Goal: Task Accomplishment & Management: Manage account settings

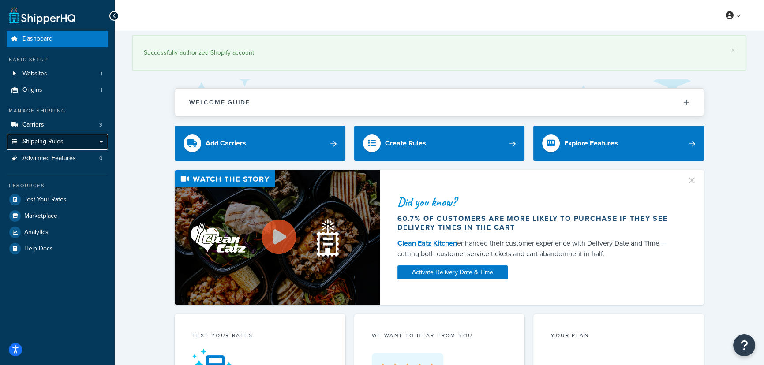
click at [67, 144] on link "Shipping Rules" at bounding box center [57, 142] width 101 height 16
click at [90, 145] on link "Shipping Rules" at bounding box center [57, 142] width 101 height 16
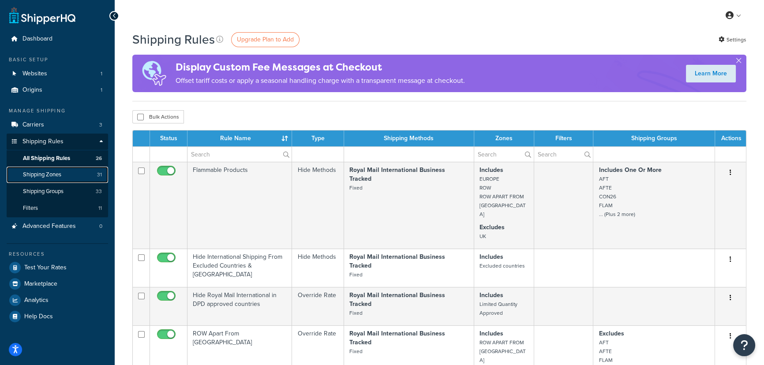
click at [87, 176] on link "Shipping Zones 31" at bounding box center [57, 175] width 101 height 16
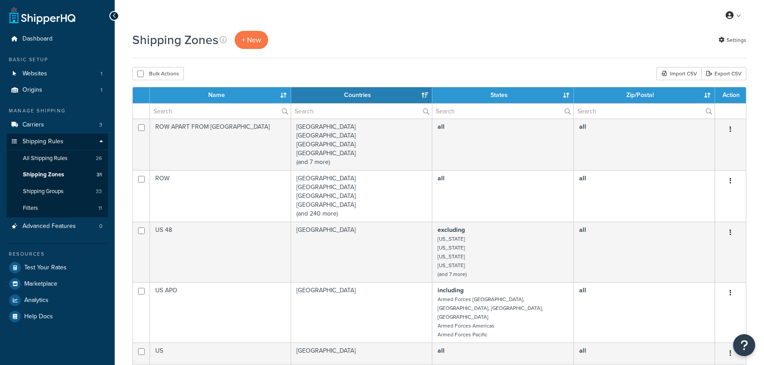
select select "15"
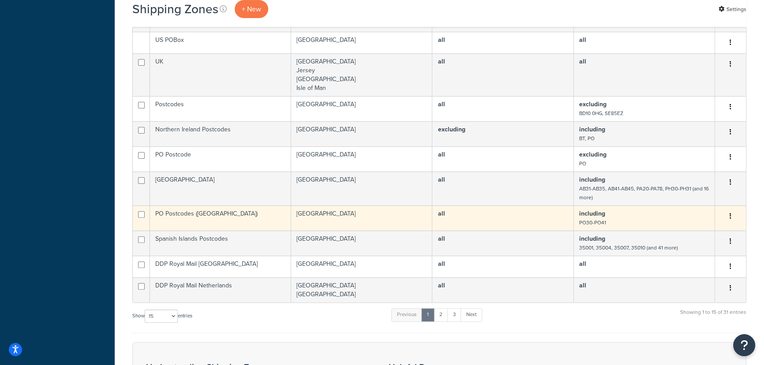
scroll to position [394, 0]
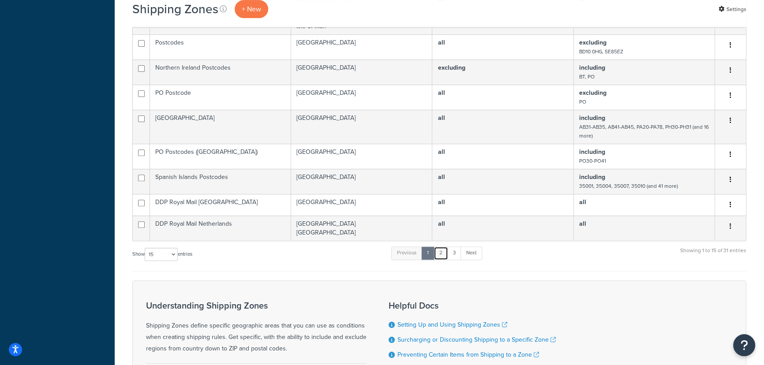
click at [441, 247] on link "2" at bounding box center [441, 253] width 15 height 13
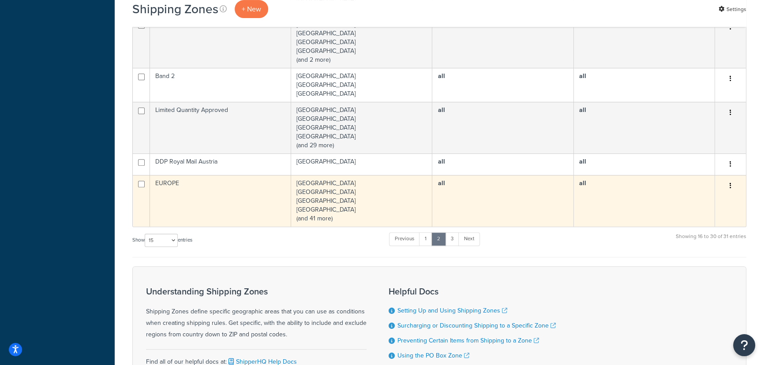
click at [334, 202] on td "Albania Andorra Belarus Belgium (and 41 more)" at bounding box center [361, 201] width 141 height 52
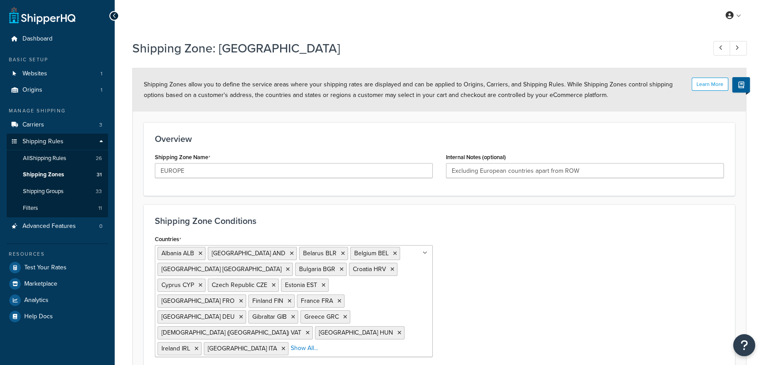
click at [334, 211] on div "Shipping Zone Conditions Countries Albania ALB Andorra AND Belarus BLR Belgium …" at bounding box center [439, 290] width 591 height 170
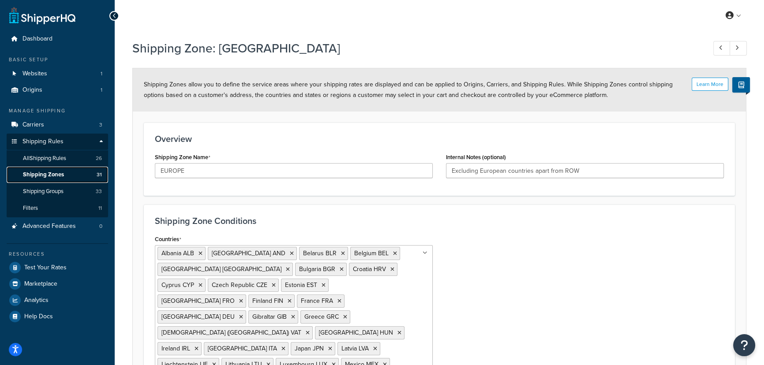
click at [68, 175] on link "Shipping Zones 31" at bounding box center [57, 175] width 101 height 16
click at [71, 160] on link "All Shipping Rules 26" at bounding box center [57, 158] width 101 height 16
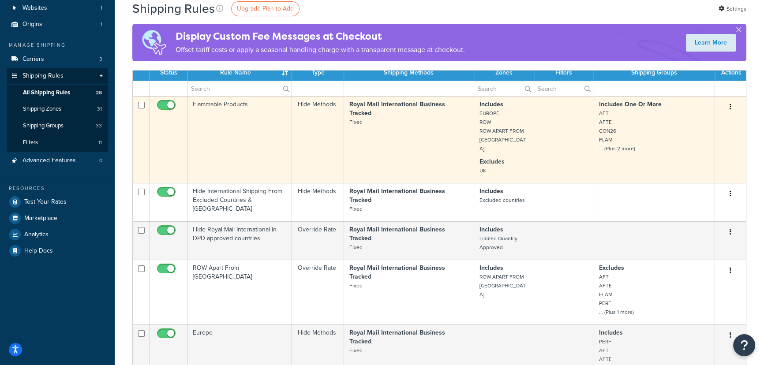
scroll to position [67, 0]
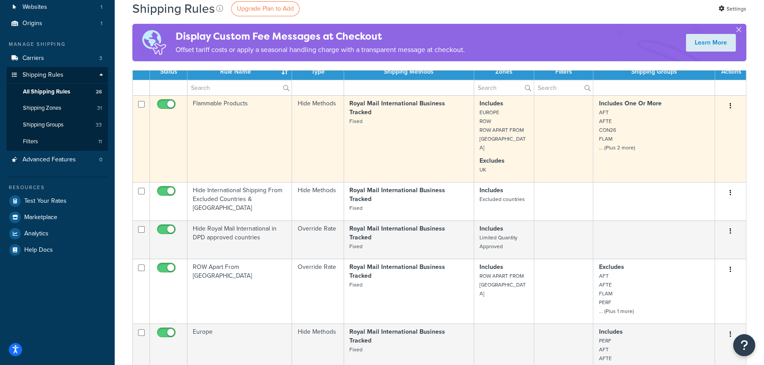
click at [623, 150] on small "AFT AFTE CON26 FLAM ... (Plus 2 more)" at bounding box center [617, 130] width 36 height 43
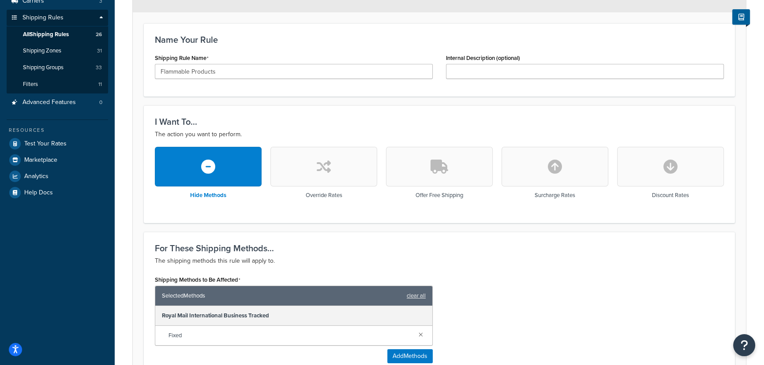
scroll to position [120, 0]
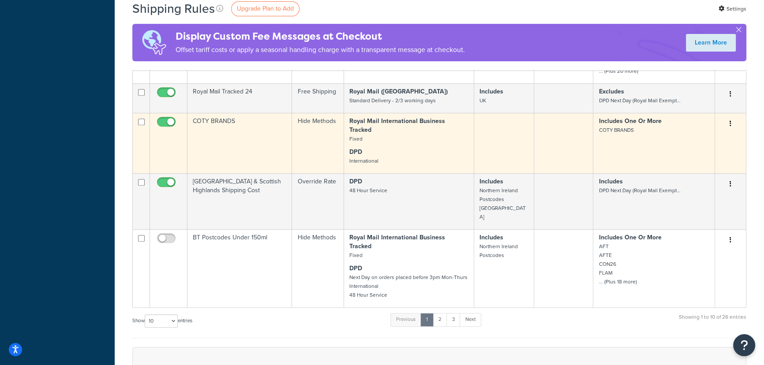
scroll to position [474, 0]
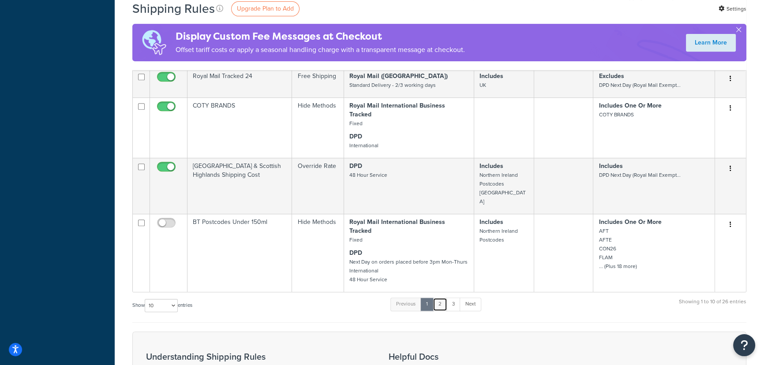
click at [439, 298] on link "2" at bounding box center [440, 304] width 15 height 13
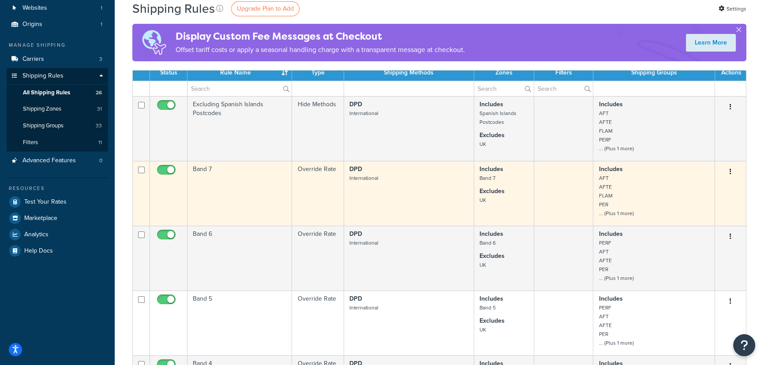
scroll to position [73, 0]
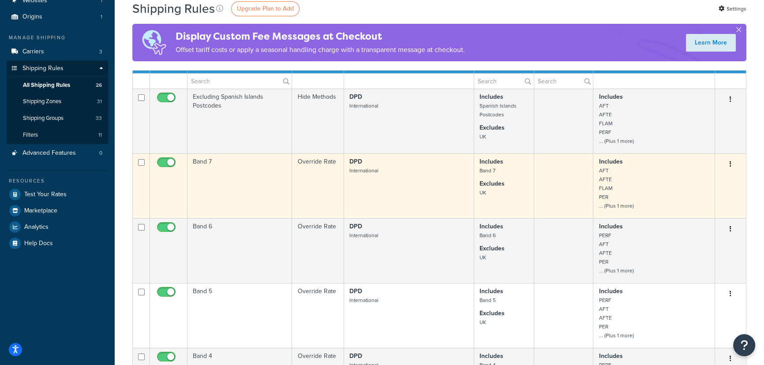
click at [274, 181] on td "Band 7" at bounding box center [240, 186] width 105 height 65
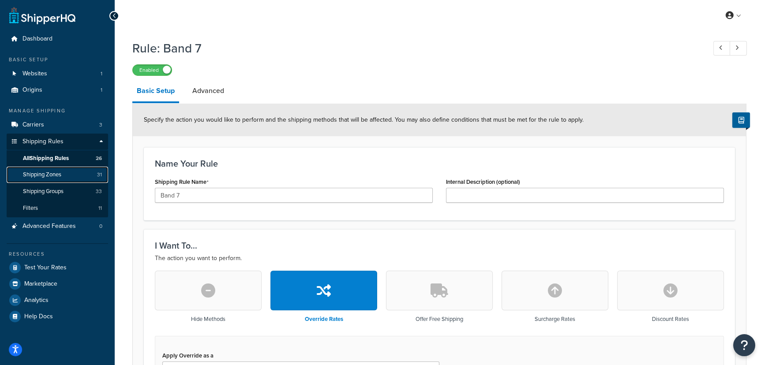
click at [64, 174] on link "Shipping Zones 31" at bounding box center [57, 175] width 101 height 16
click at [53, 173] on span "Shipping Zones" at bounding box center [42, 175] width 38 height 8
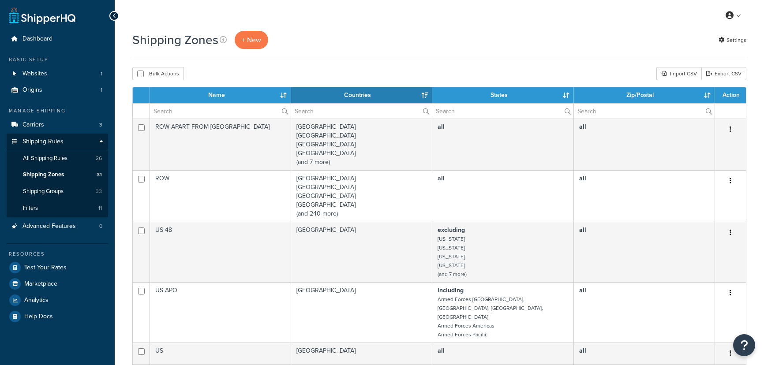
select select "15"
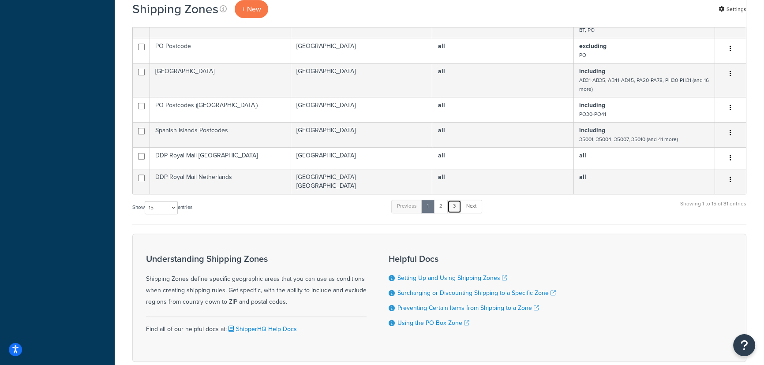
click at [459, 200] on link "3" at bounding box center [454, 206] width 14 height 13
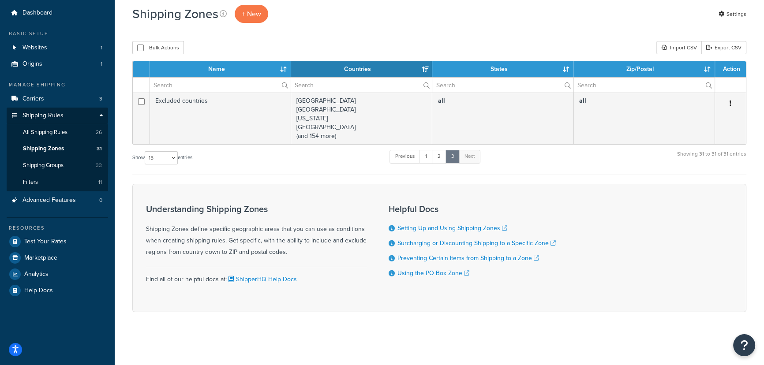
scroll to position [25, 0]
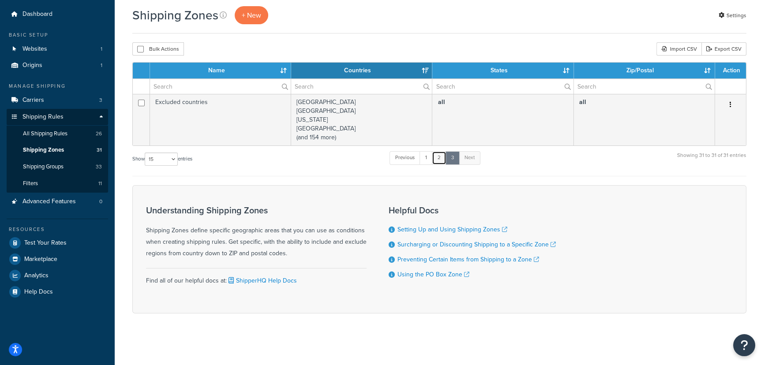
click at [441, 163] on link "2" at bounding box center [439, 157] width 15 height 13
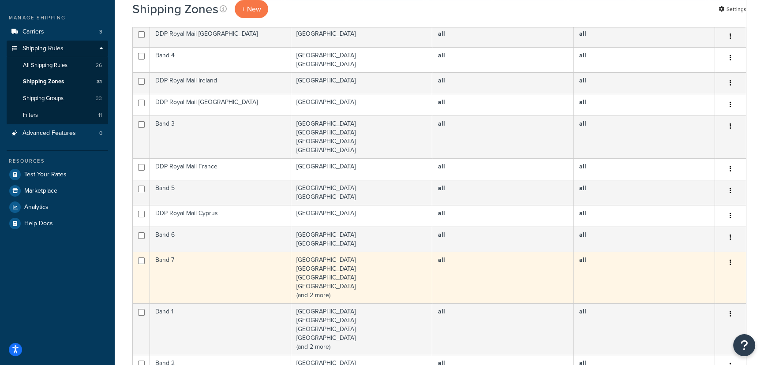
scroll to position [88, 0]
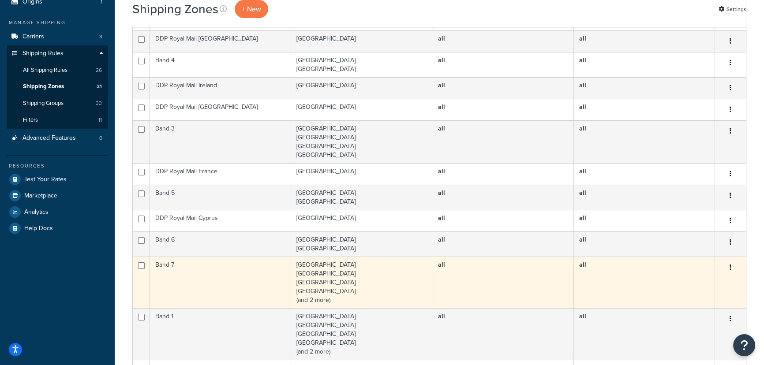
click at [237, 282] on td "Band 7" at bounding box center [220, 283] width 141 height 52
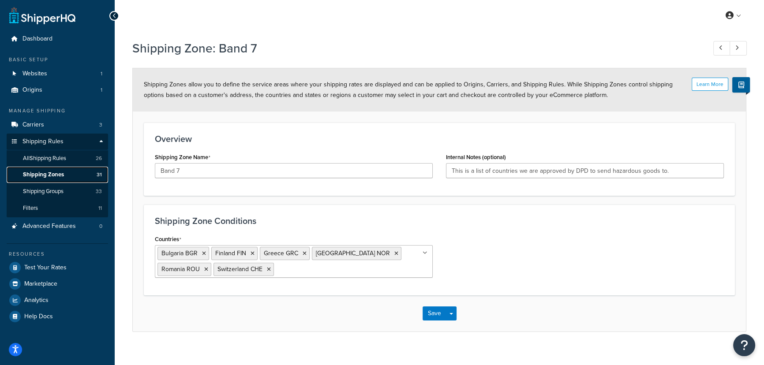
click at [72, 173] on link "Shipping Zones 31" at bounding box center [57, 175] width 101 height 16
click at [75, 161] on link "All Shipping Rules 26" at bounding box center [57, 158] width 101 height 16
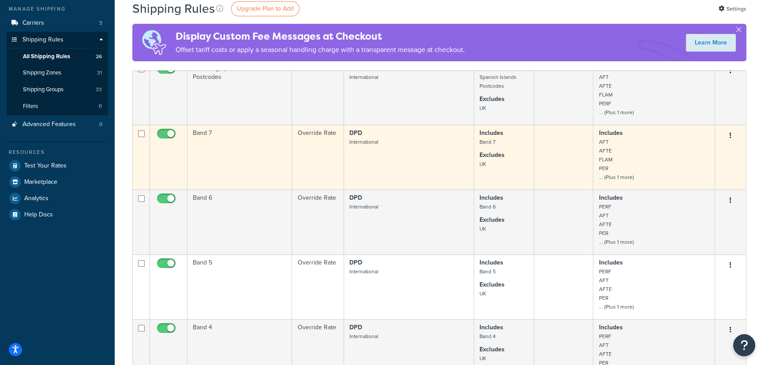
scroll to position [107, 0]
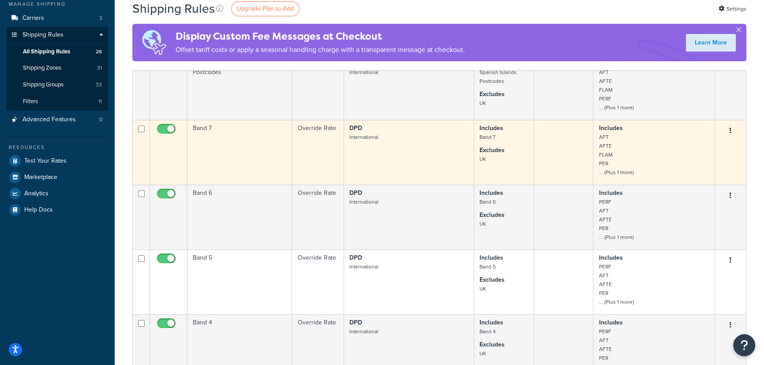
click at [417, 137] on p "DPD International" at bounding box center [408, 133] width 119 height 18
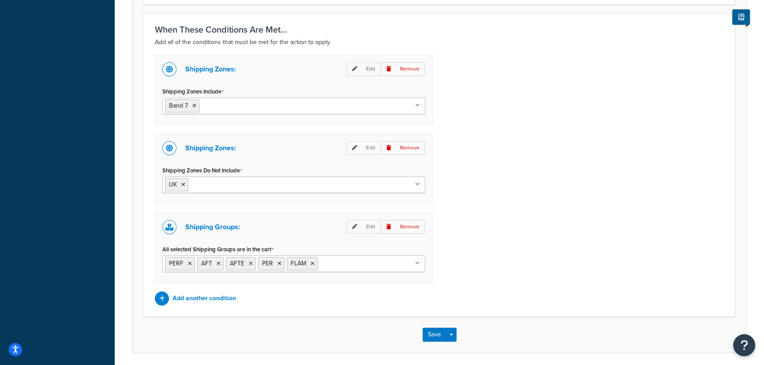
scroll to position [647, 0]
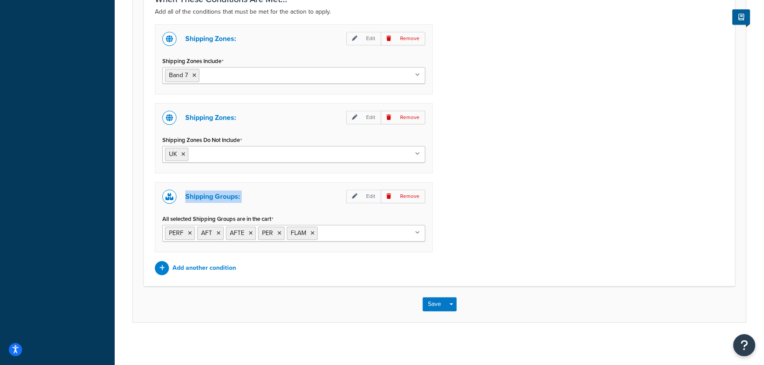
click at [295, 115] on div "Shipping Zones: Edit Remove Shipping Zones Include Band 7 US 48 US APO US UK RO…" at bounding box center [293, 149] width 291 height 251
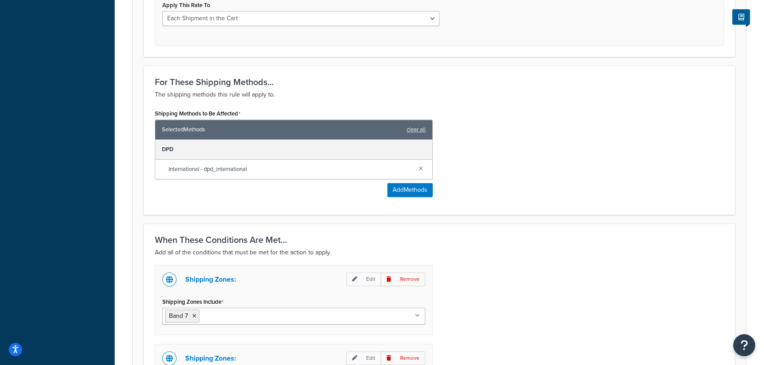
click at [280, 198] on div "Shipping Methods to Be Affected Selected Methods clear all DPD International - …" at bounding box center [293, 155] width 291 height 97
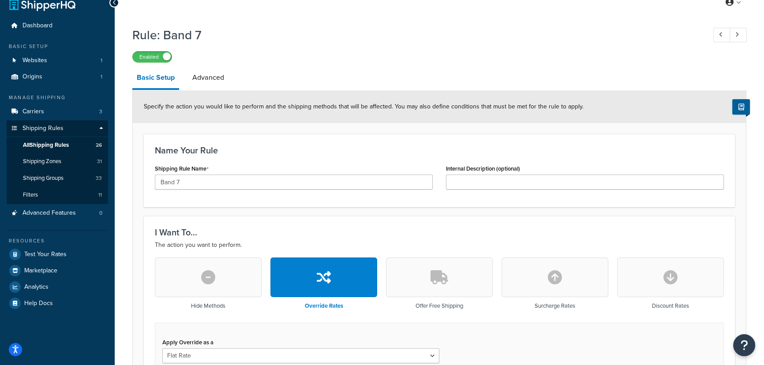
scroll to position [120, 0]
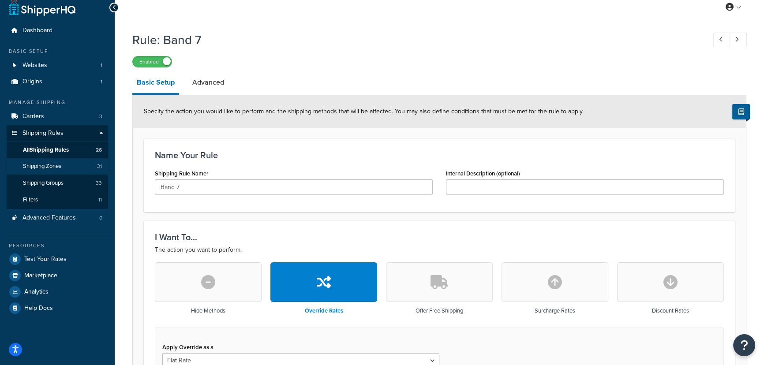
scroll to position [0, 0]
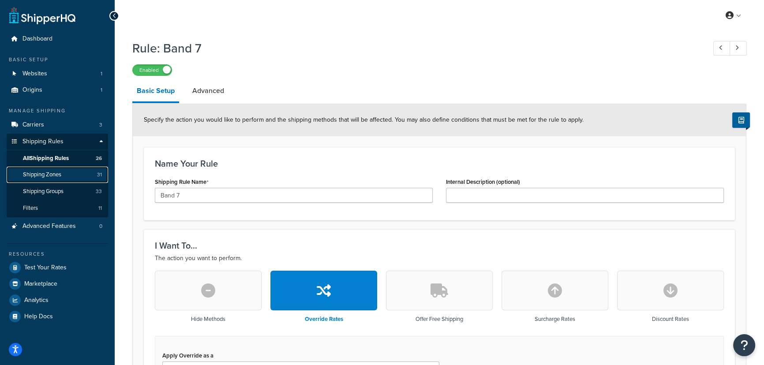
click at [60, 178] on span "Shipping Zones" at bounding box center [42, 175] width 38 height 8
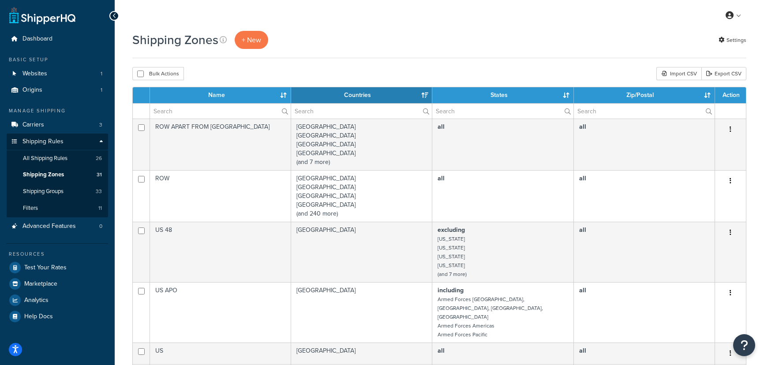
select select "15"
